Goal: Information Seeking & Learning: Learn about a topic

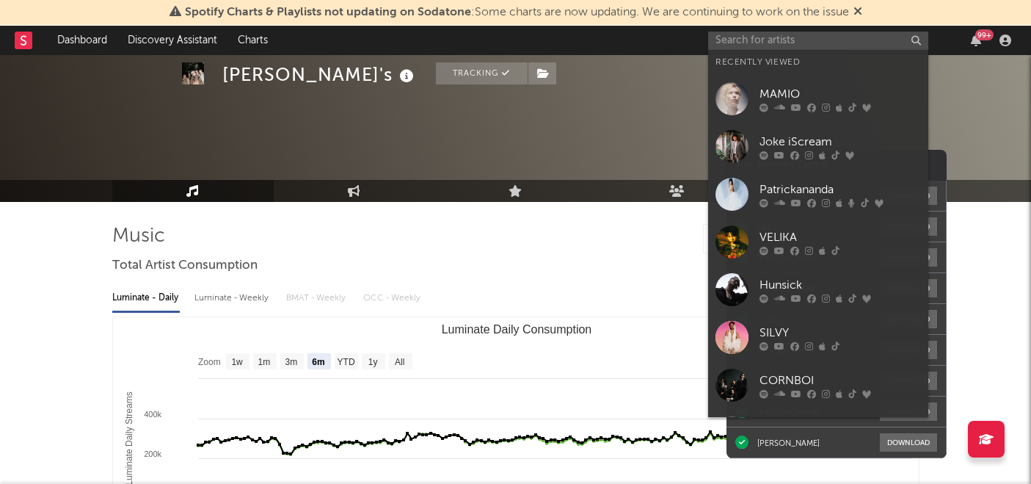
select select "6m"
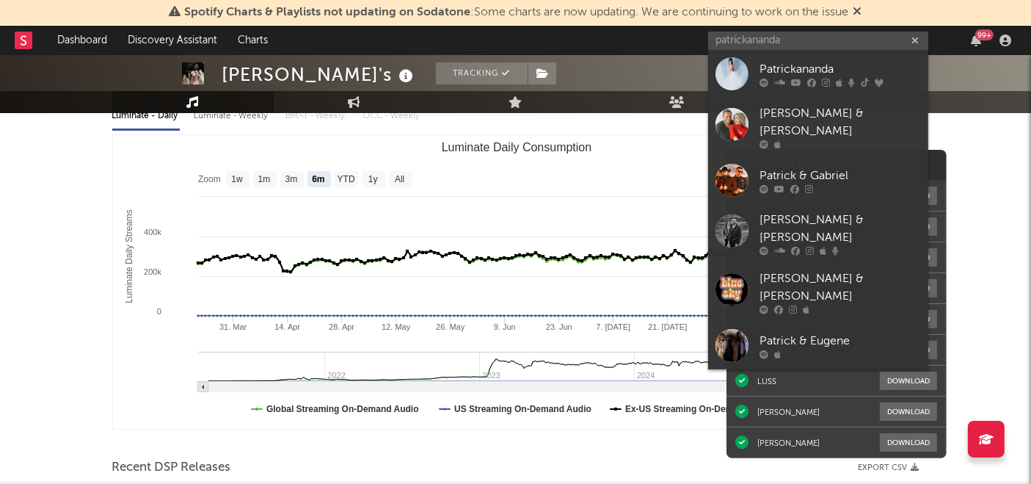
type input "patrickananda"
click at [792, 68] on div "Patrickananda" at bounding box center [840, 70] width 161 height 18
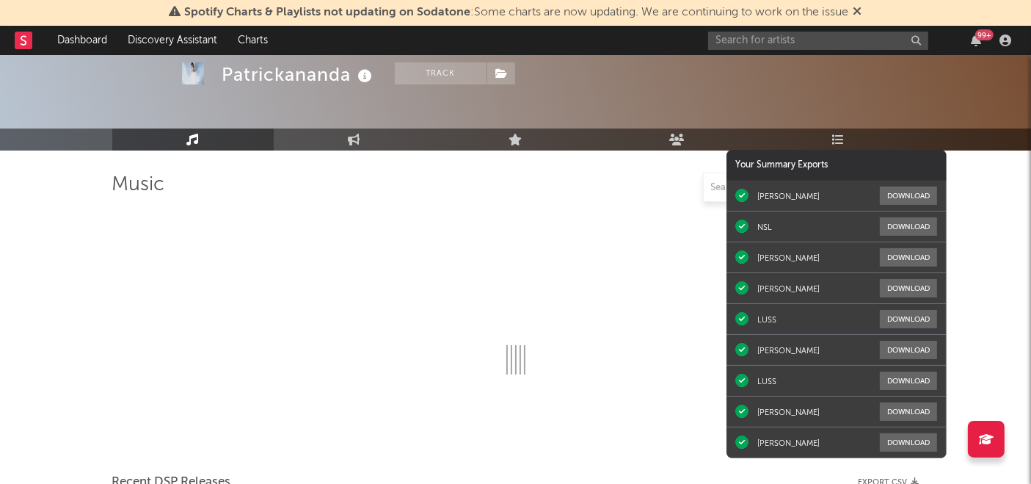
scroll to position [182, 0]
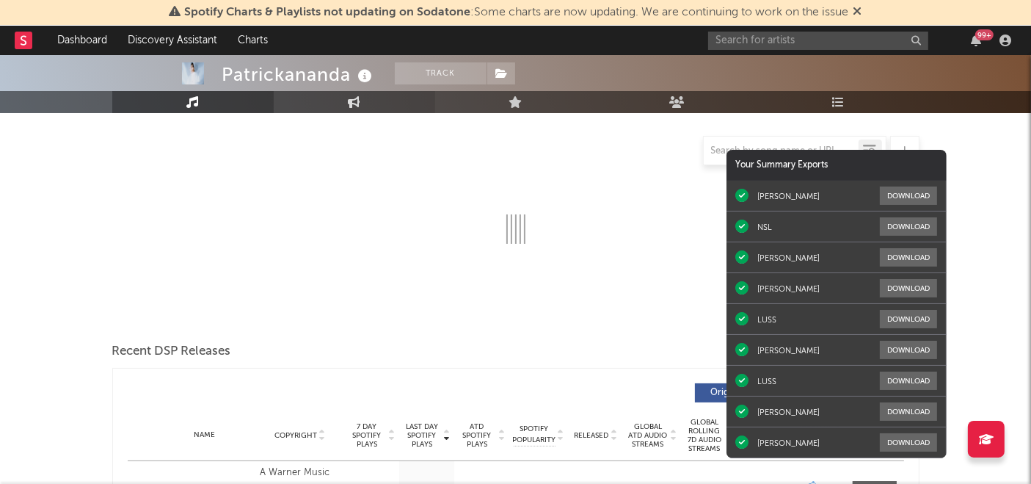
click at [359, 97] on icon at bounding box center [354, 102] width 12 height 12
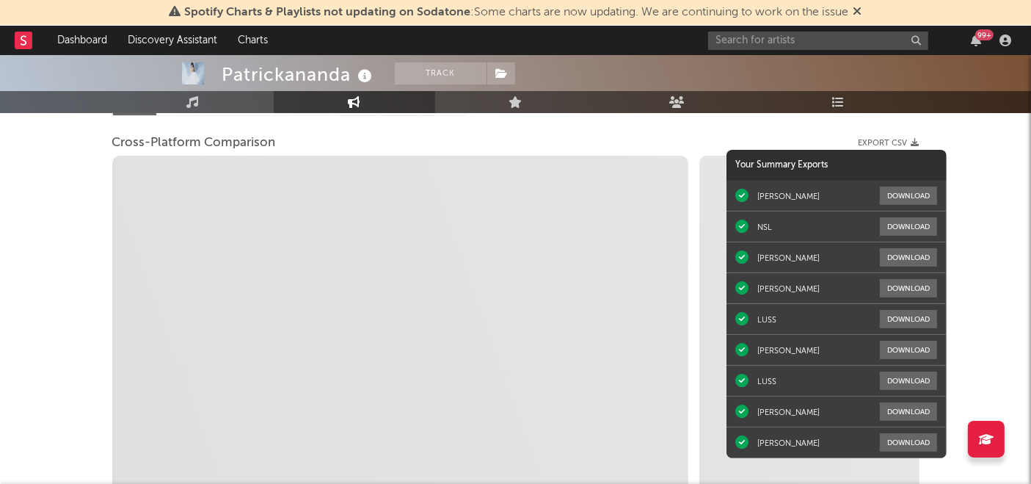
select select "1w"
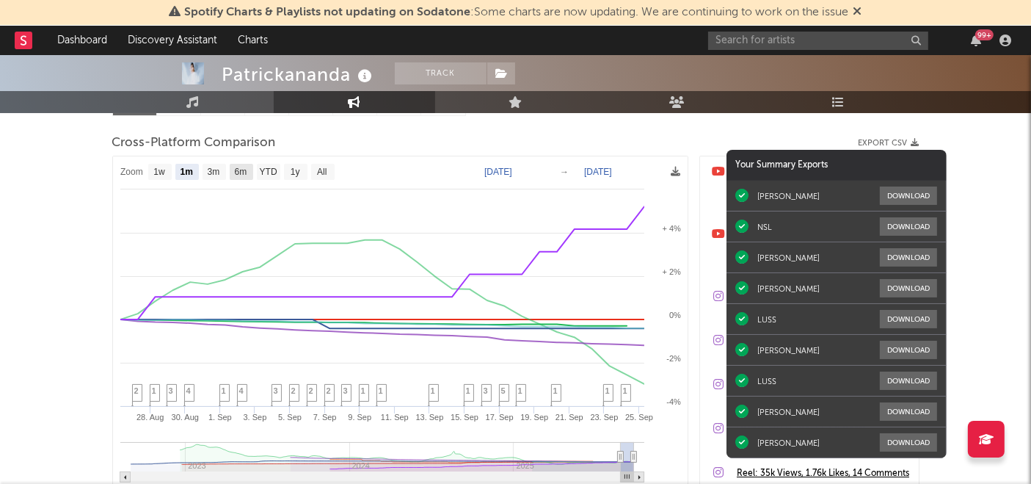
click at [241, 169] on text "6m" at bounding box center [240, 172] width 12 height 10
select select "6m"
type input "[DATE]"
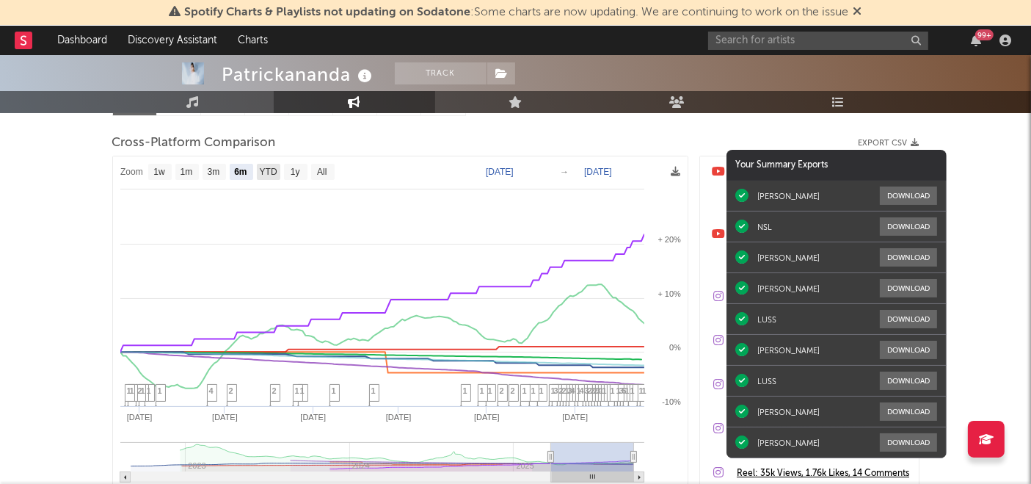
click at [271, 173] on text "YTD" at bounding box center [268, 172] width 18 height 10
select select "YTD"
type input "[DATE]"
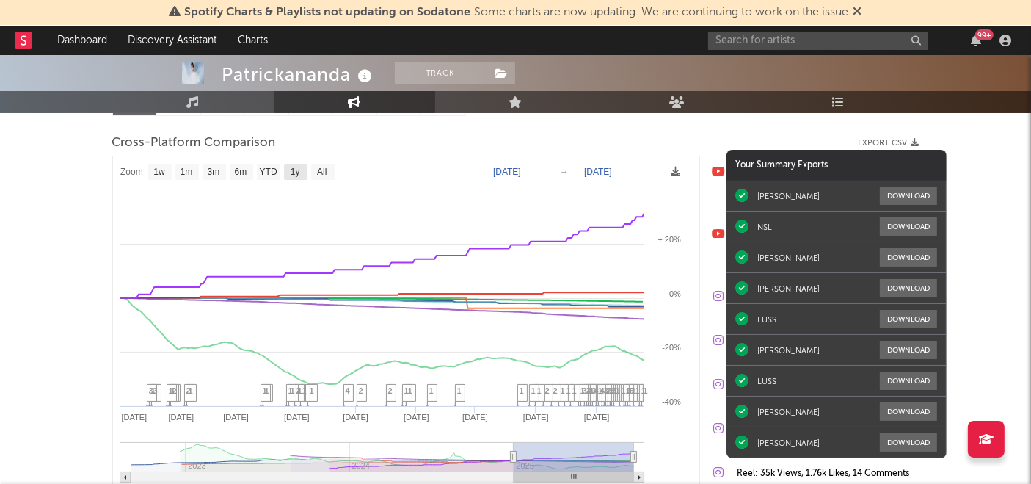
click at [291, 170] on text "1y" at bounding box center [295, 172] width 10 height 10
select select "1y"
type input "[DATE]"
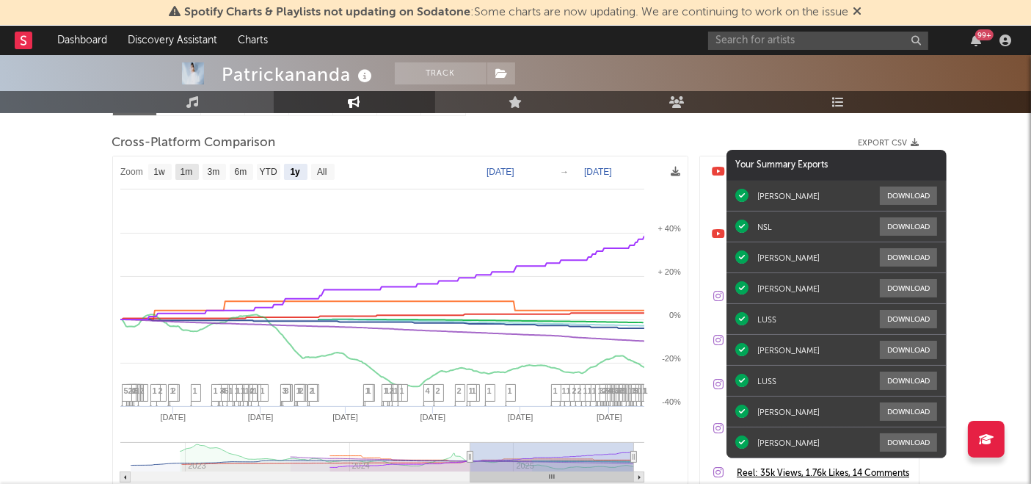
click at [191, 171] on text "1m" at bounding box center [186, 172] width 12 height 10
select select "1m"
type input "[DATE]"
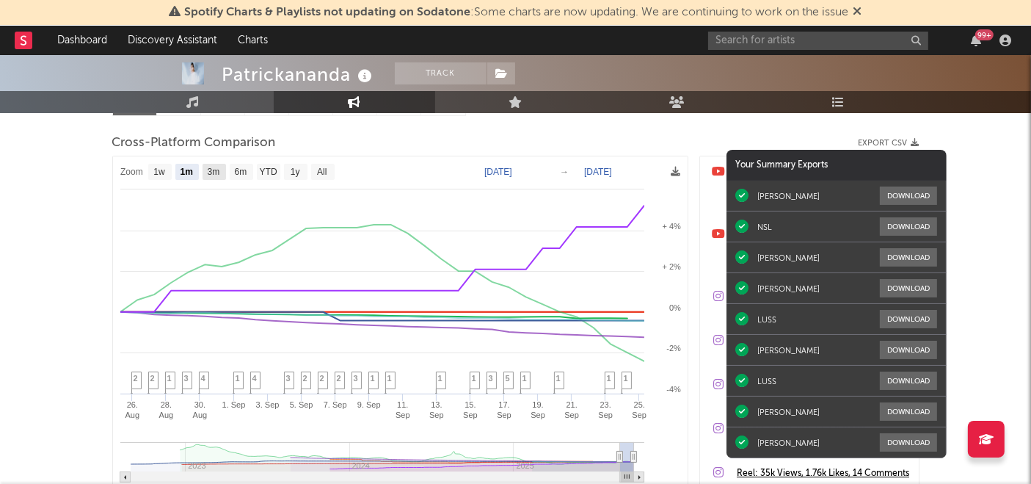
click at [214, 169] on text "3m" at bounding box center [213, 172] width 12 height 10
select select "3m"
type input "[DATE]"
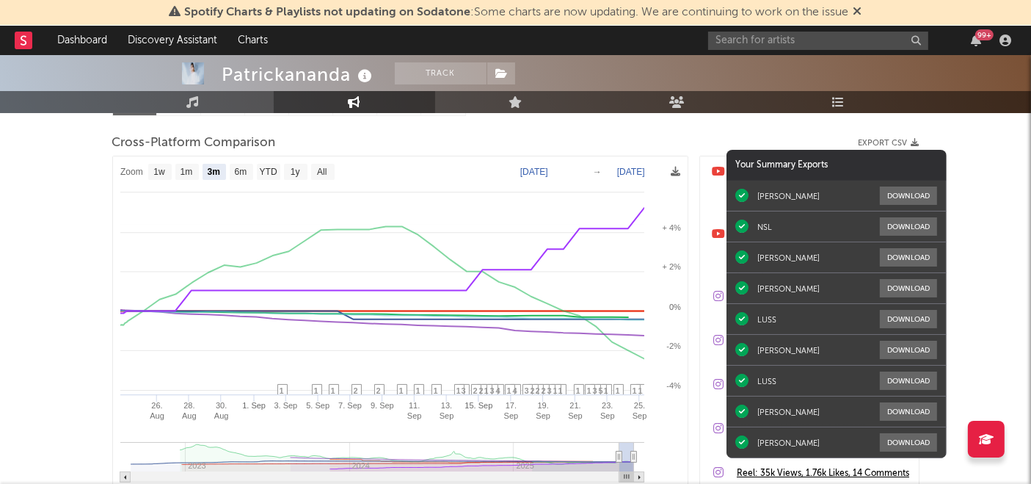
select select "3m"
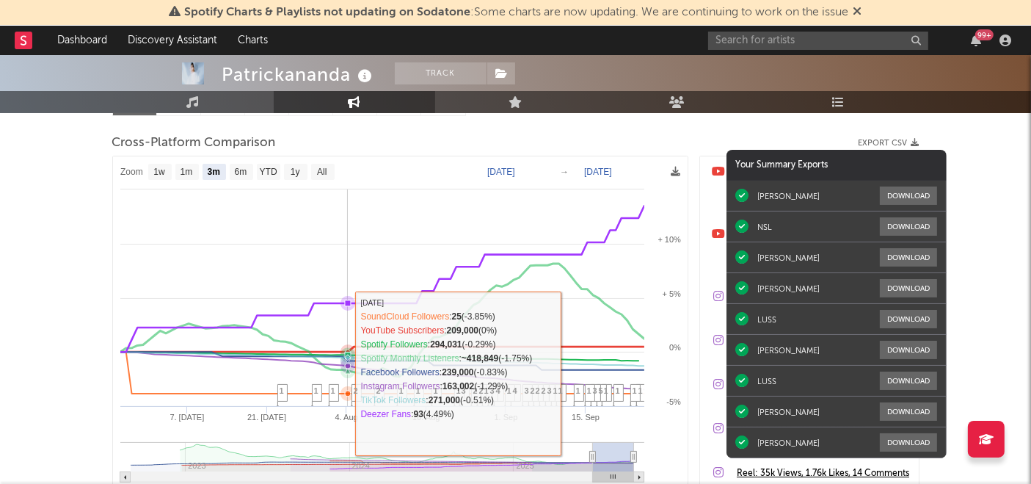
scroll to position [341, 0]
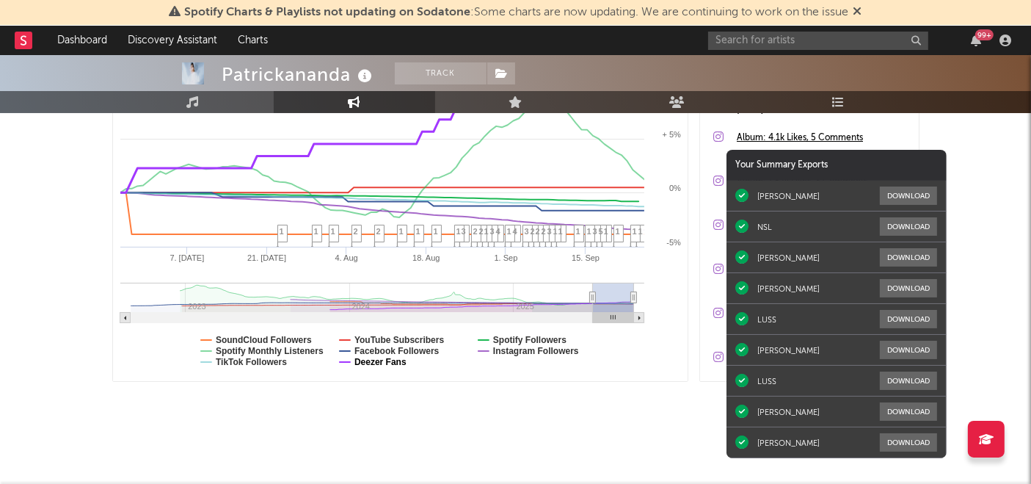
click at [383, 363] on text "Deezer Fans" at bounding box center [380, 362] width 52 height 10
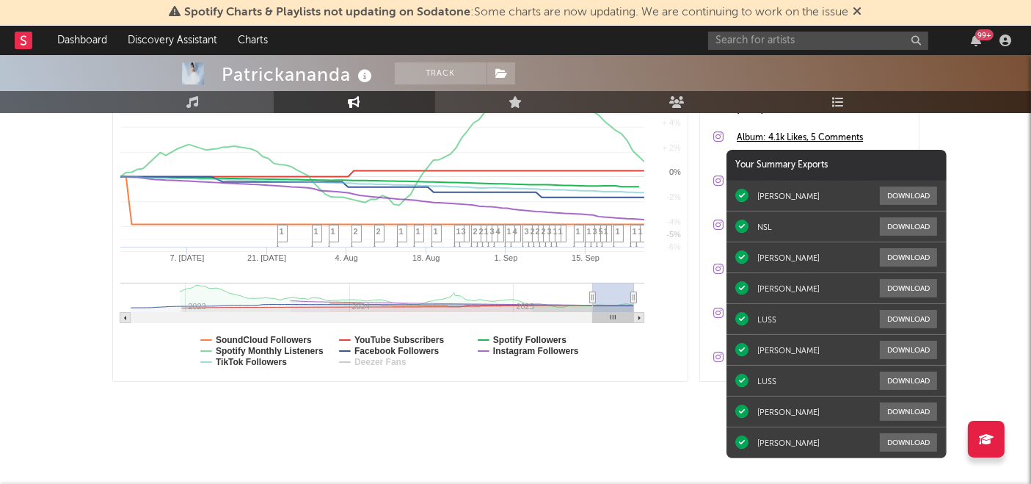
select select "3m"
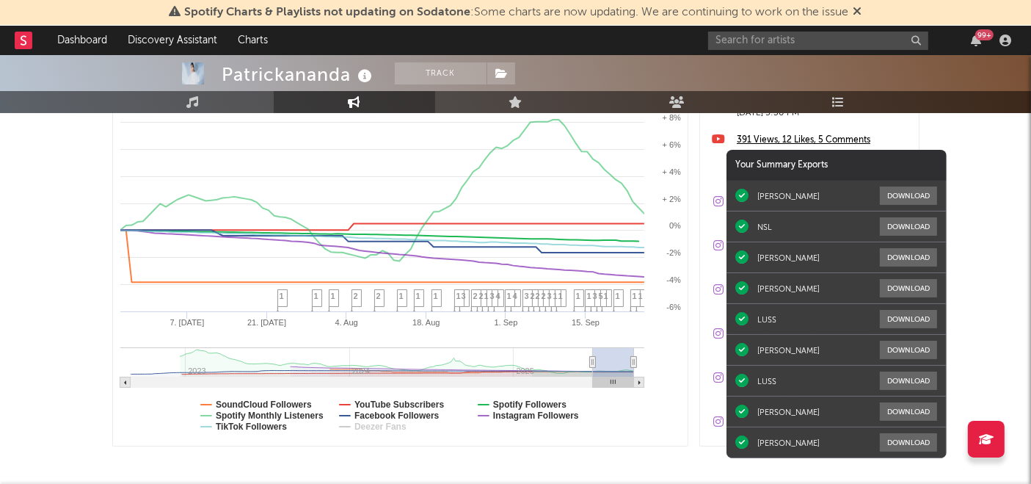
scroll to position [287, 0]
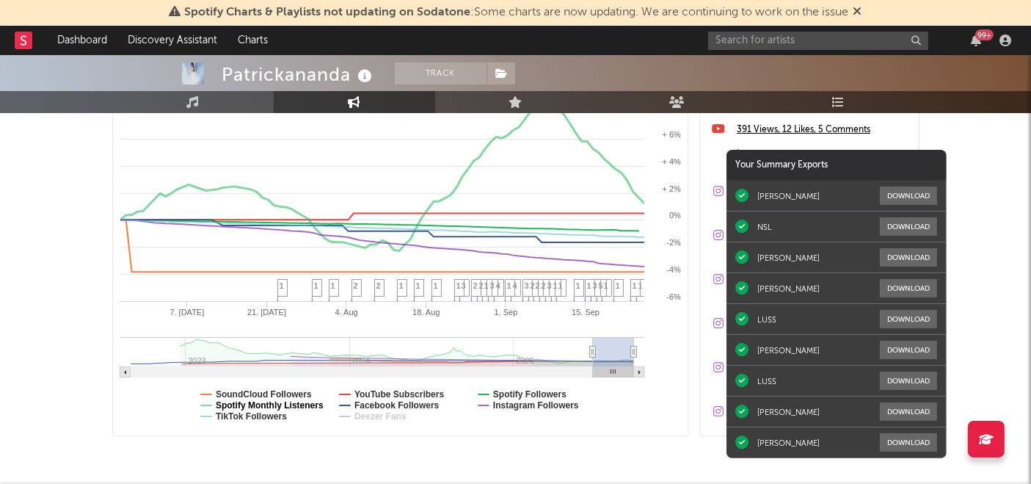
click at [277, 402] on text "Spotify Monthly Listeners" at bounding box center [270, 405] width 108 height 10
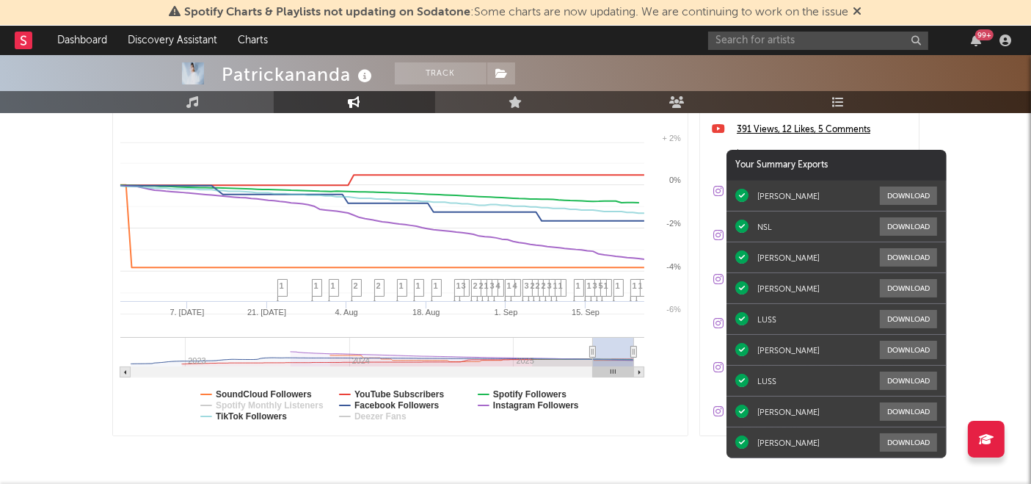
select select "3m"
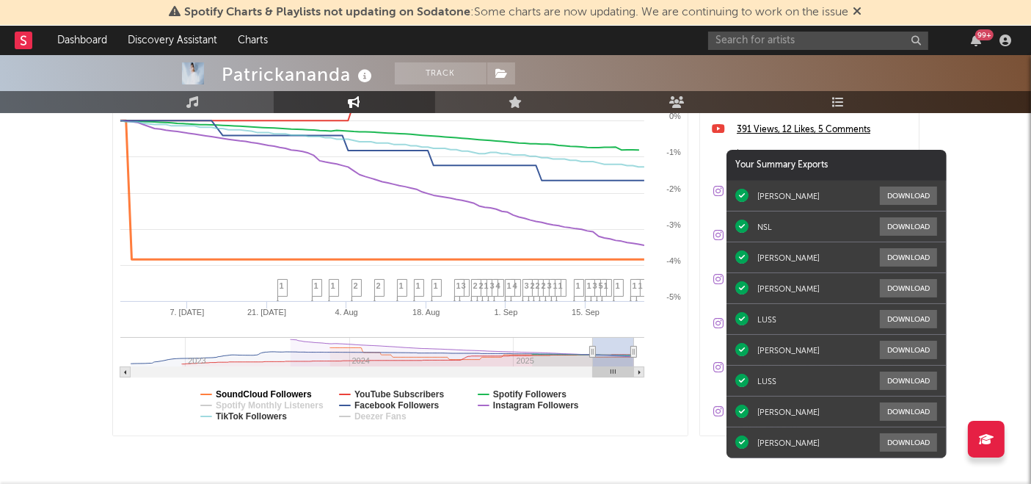
click at [291, 392] on text "SoundCloud Followers" at bounding box center [264, 394] width 96 height 10
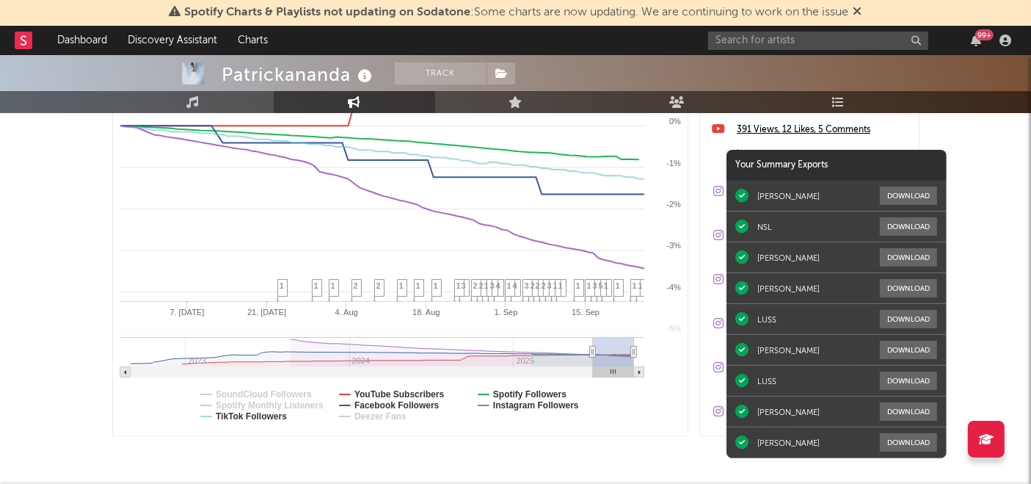
select select "3m"
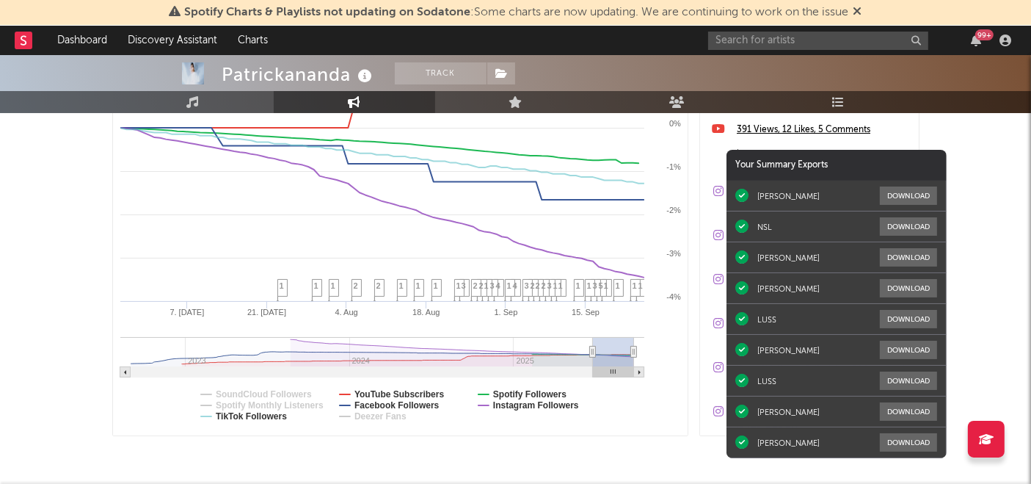
scroll to position [289, 0]
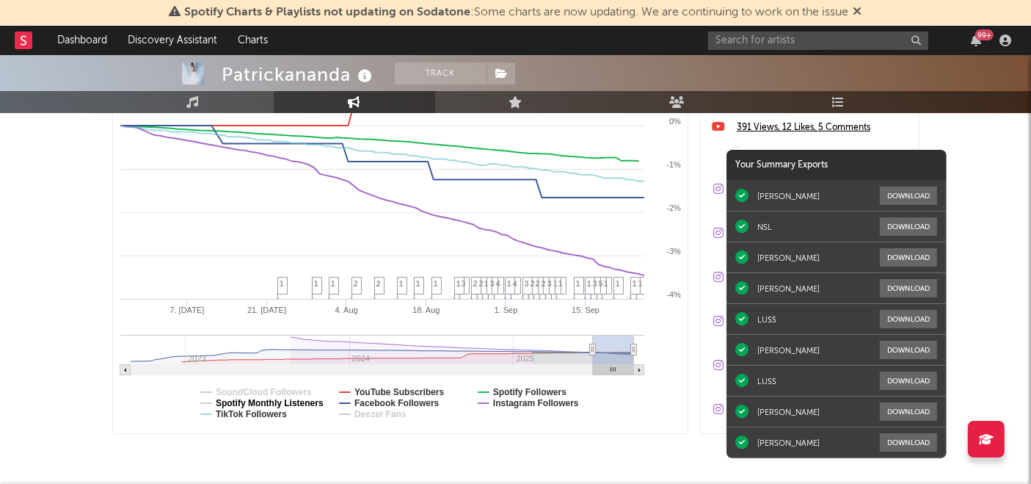
click at [302, 398] on text "Spotify Monthly Listeners" at bounding box center [270, 403] width 108 height 10
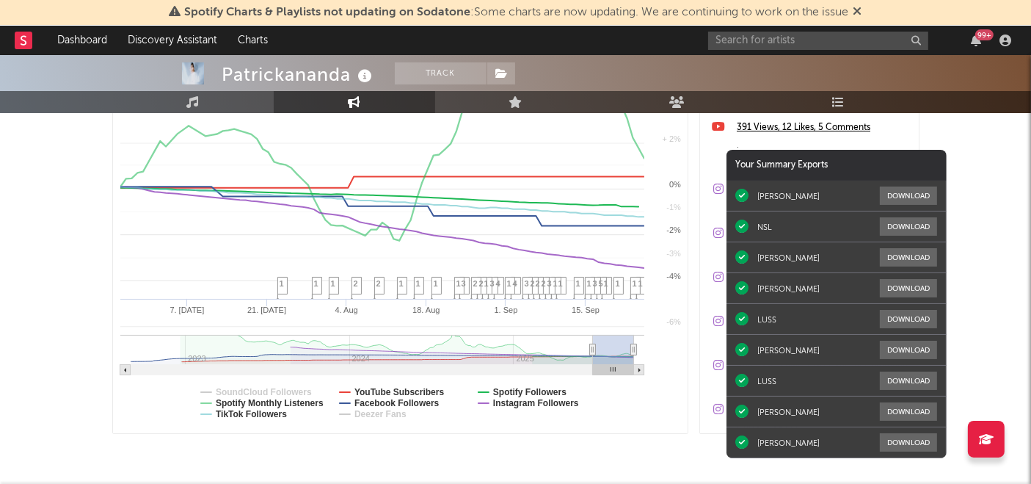
select select "3m"
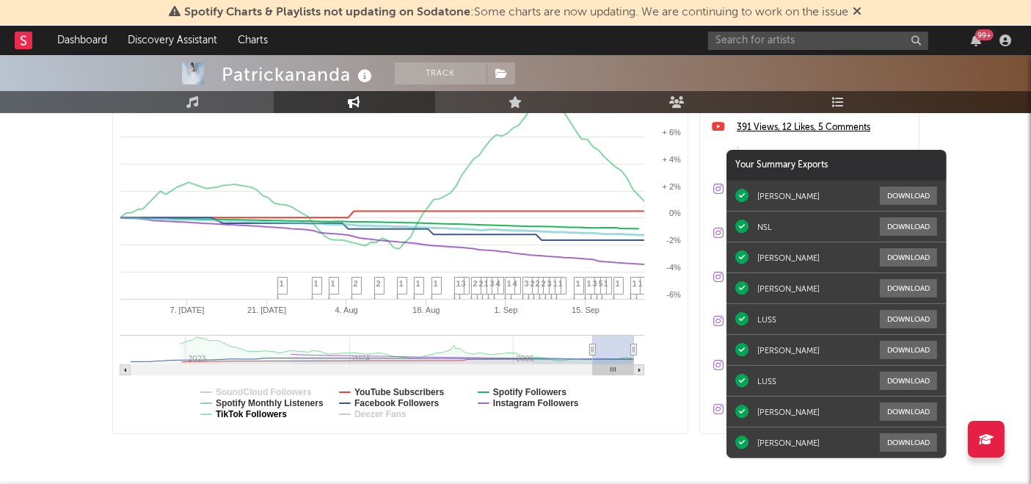
click at [272, 410] on text "TikTok Followers" at bounding box center [251, 414] width 71 height 10
select select "3m"
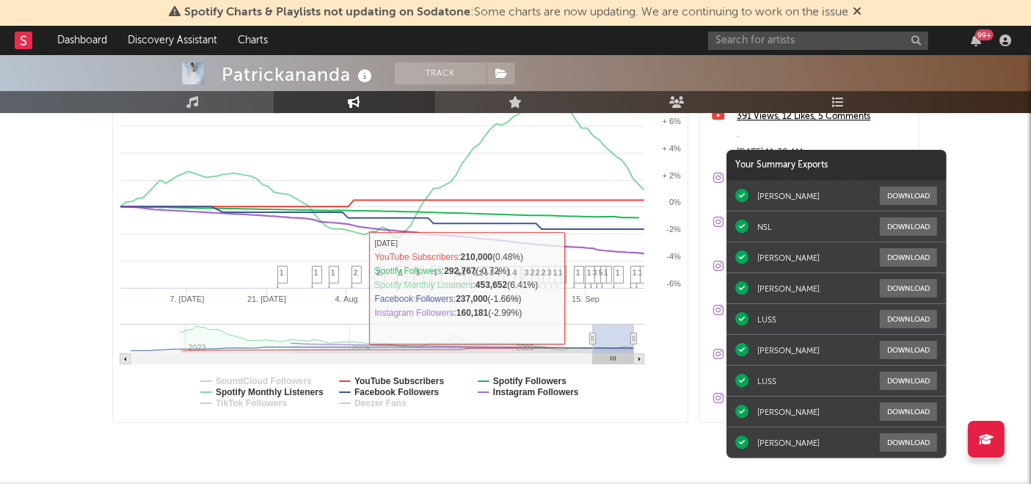
scroll to position [310, 0]
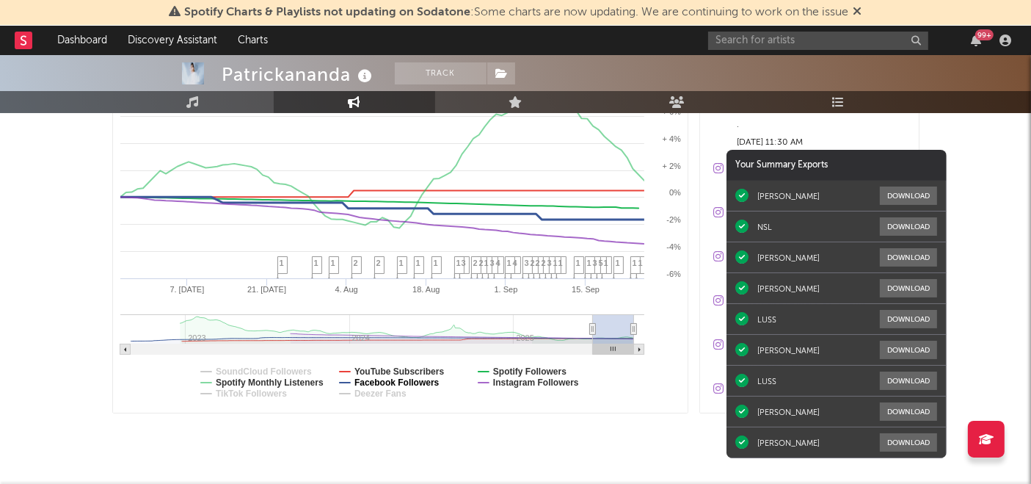
click at [424, 382] on text "Facebook Followers" at bounding box center [396, 382] width 85 height 10
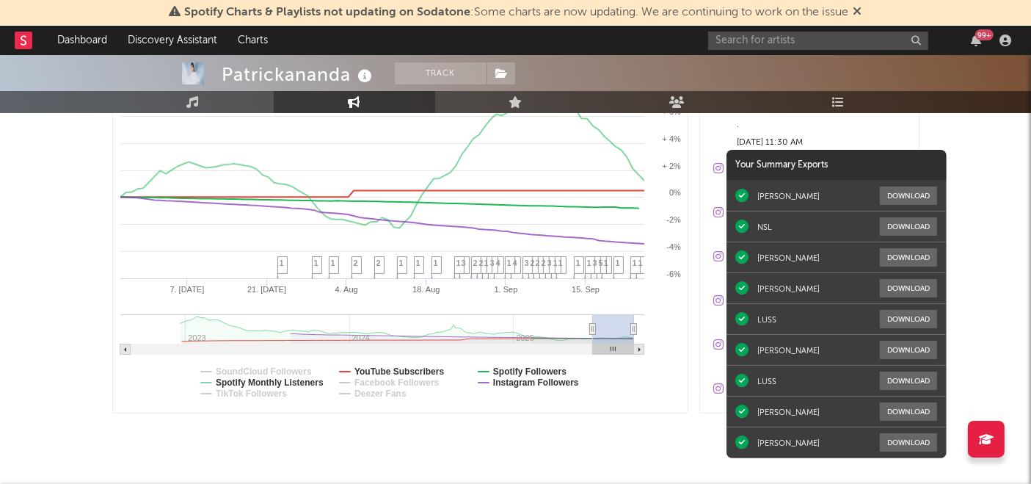
select select "3m"
click at [426, 370] on text "YouTube Subscribers" at bounding box center [399, 371] width 90 height 10
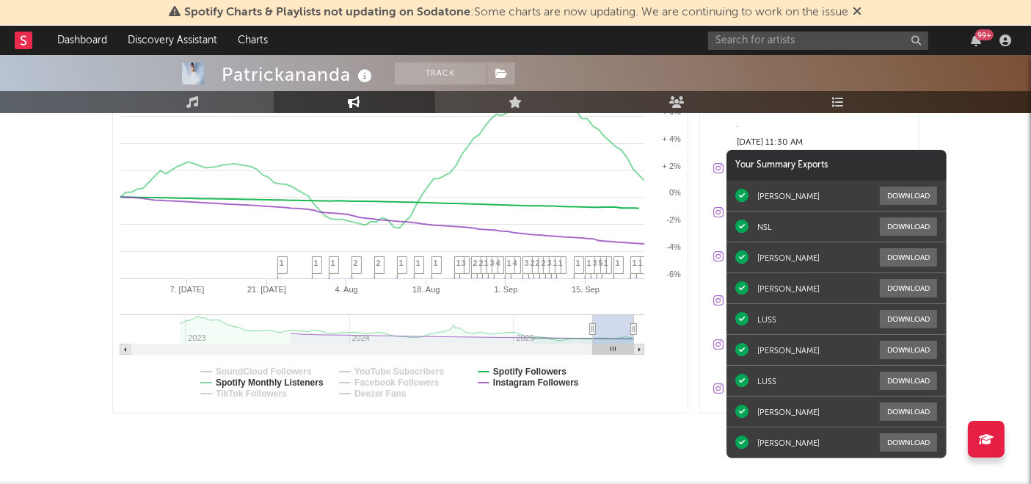
select select "3m"
click at [506, 369] on text "Spotify Followers" at bounding box center [529, 371] width 73 height 10
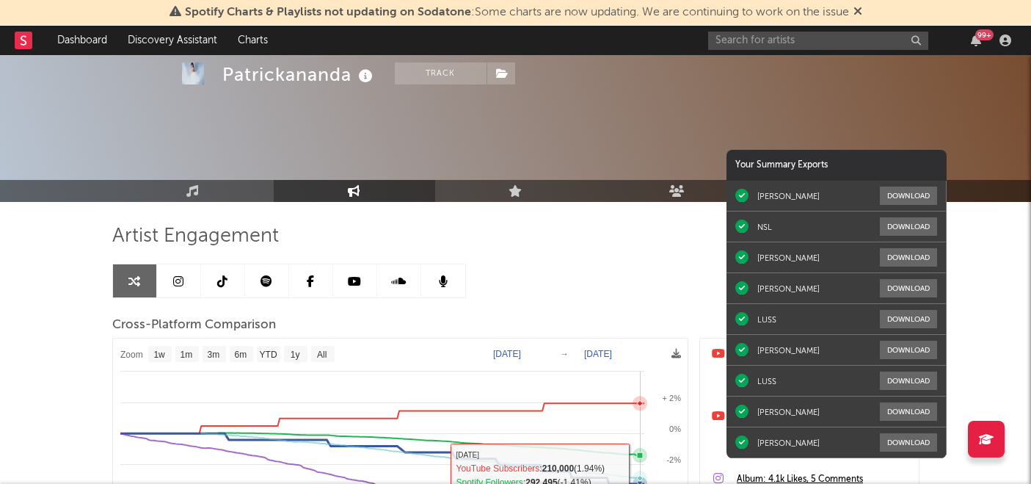
select select "1w"
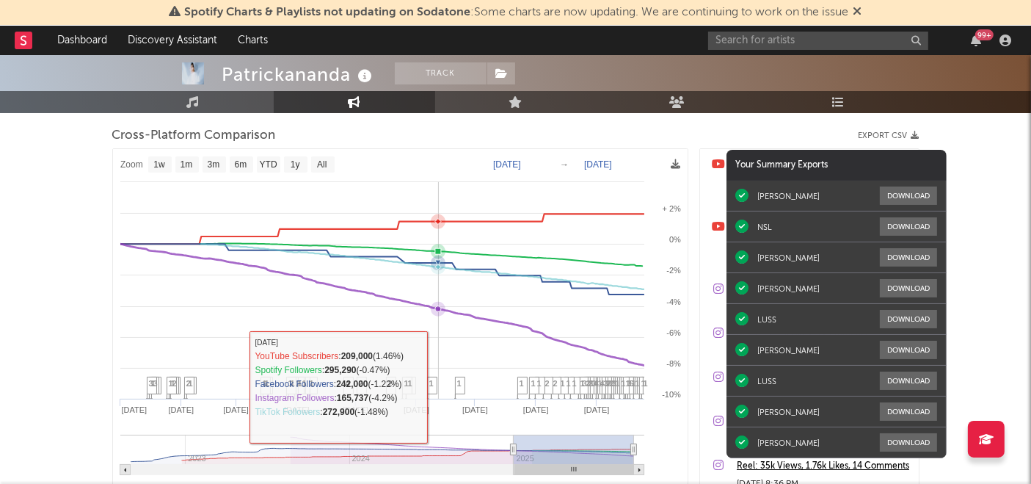
scroll to position [341, 0]
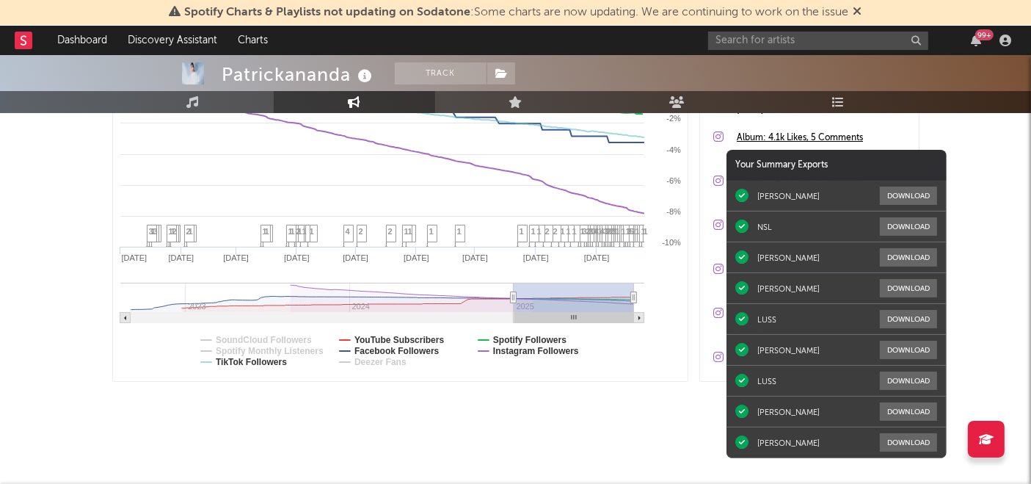
click at [353, 352] on rect at bounding box center [401, 189] width 576 height 385
click at [357, 349] on text "Facebook Followers" at bounding box center [396, 351] width 85 height 10
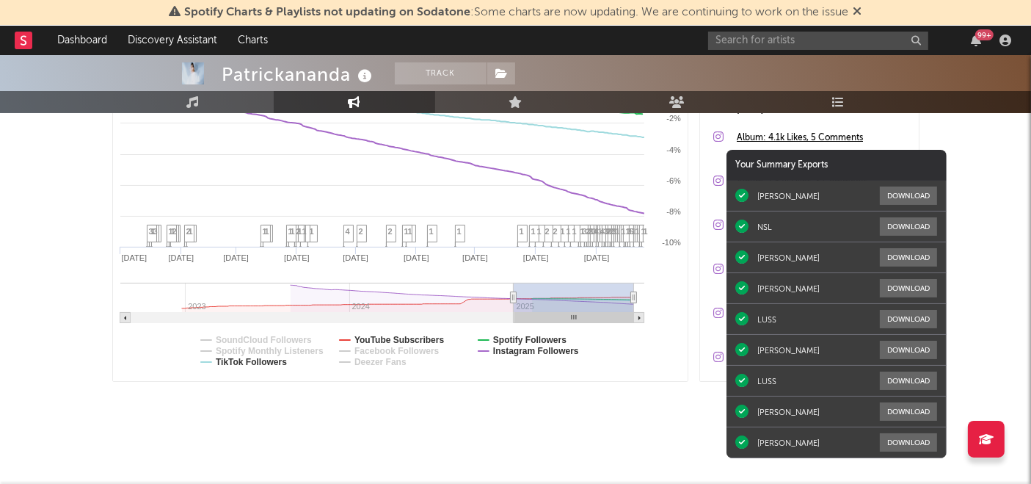
select select "1w"
click at [275, 360] on text "TikTok Followers" at bounding box center [251, 362] width 71 height 10
select select "1w"
click at [544, 337] on text "Spotify Followers" at bounding box center [529, 340] width 73 height 10
select select "1w"
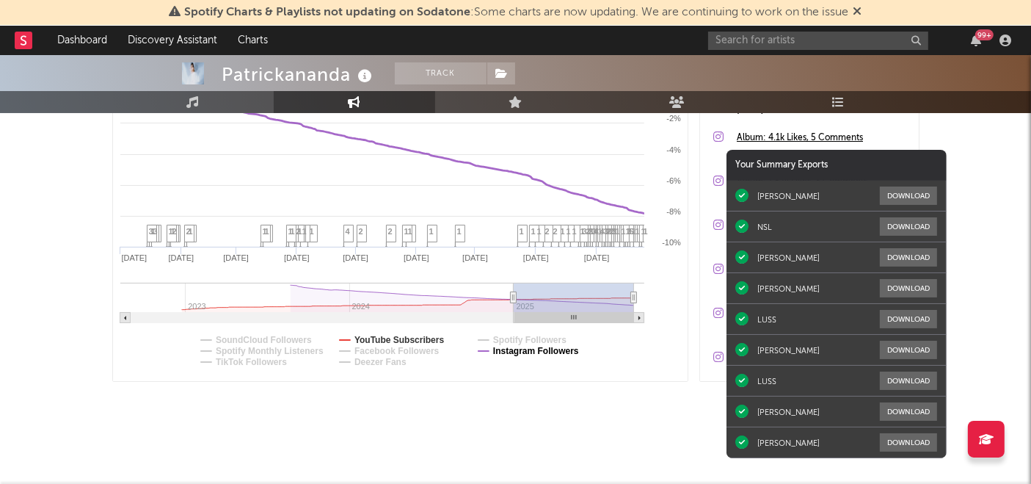
click at [541, 348] on text "Instagram Followers" at bounding box center [536, 351] width 86 height 10
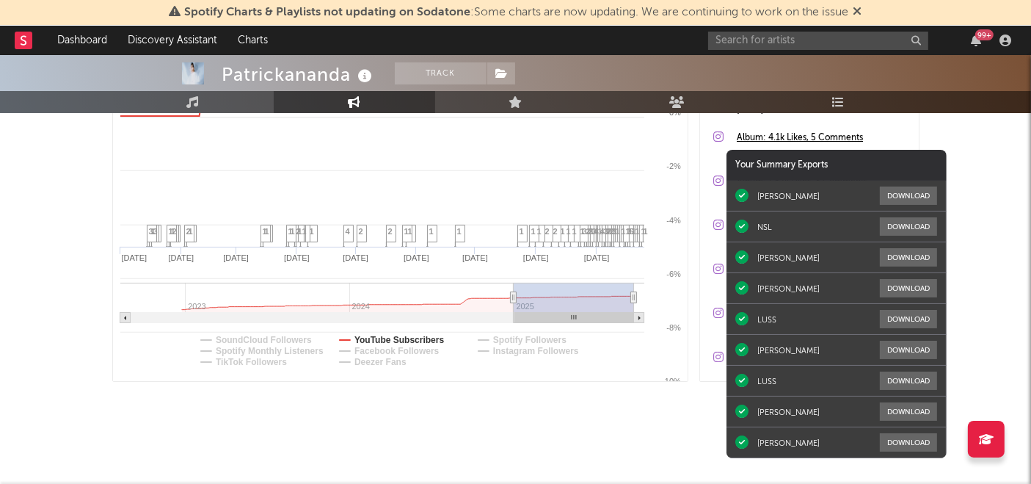
select select "1w"
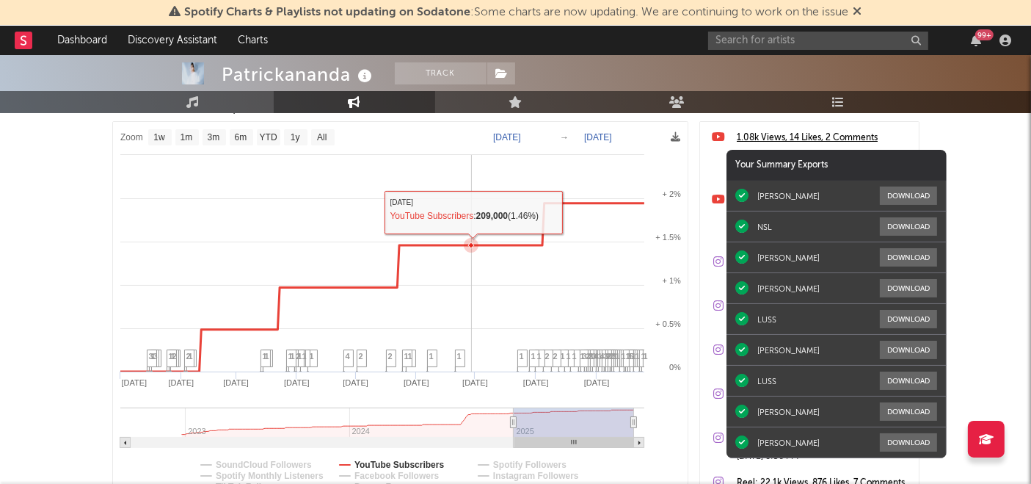
scroll to position [285, 0]
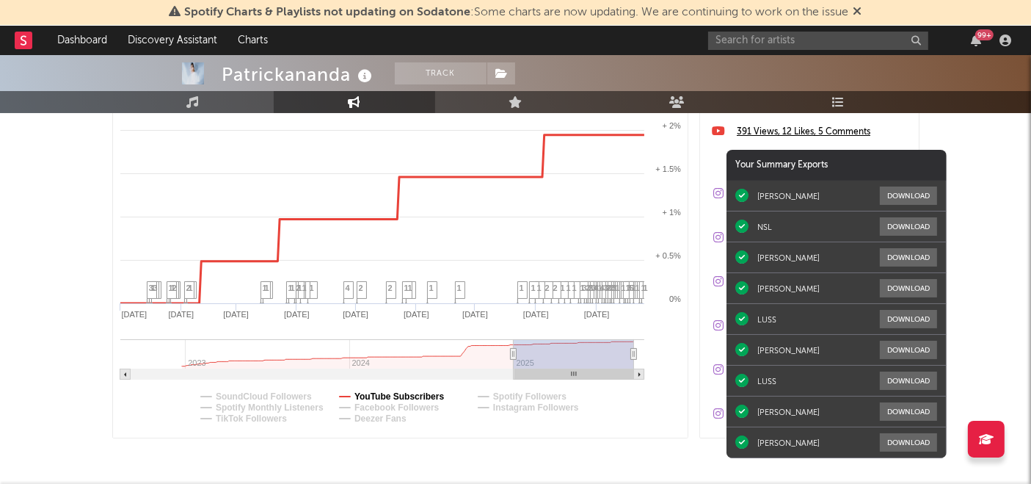
click at [388, 393] on text "YouTube Subscribers" at bounding box center [399, 396] width 90 height 10
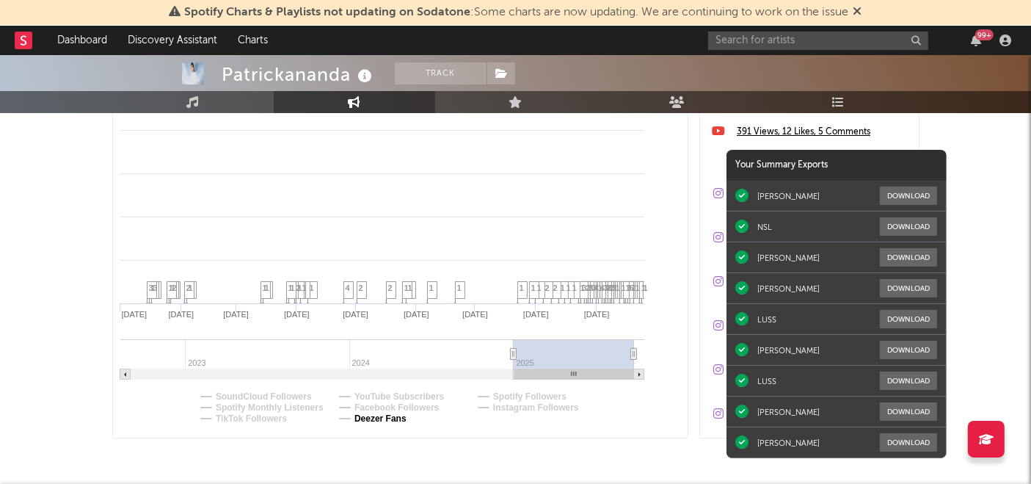
select select "1w"
click at [382, 415] on text "Deezer Fans" at bounding box center [380, 418] width 52 height 10
select select "1w"
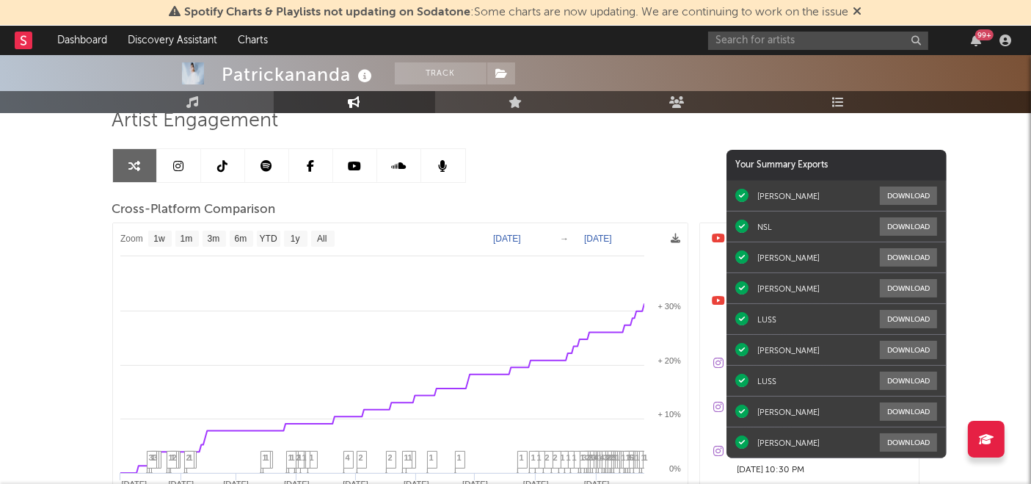
scroll to position [115, 0]
